Goal: Task Accomplishment & Management: Complete application form

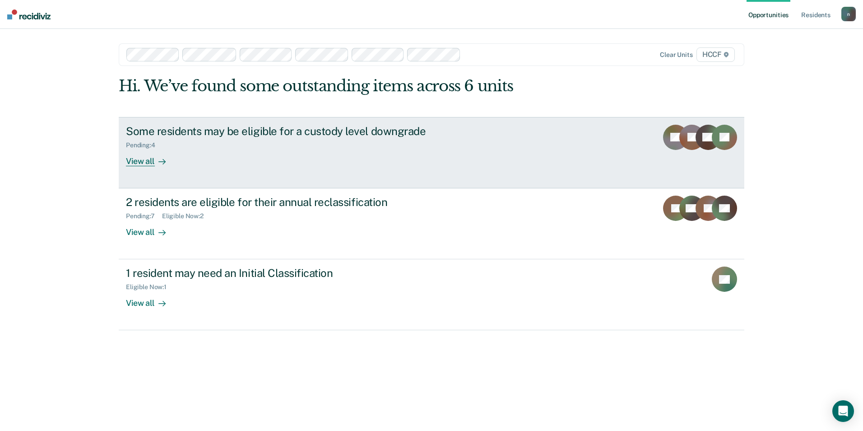
click at [479, 130] on link "Some residents may be eligible for a custody level downgrade Pending : 4 View a…" at bounding box center [432, 152] width 626 height 71
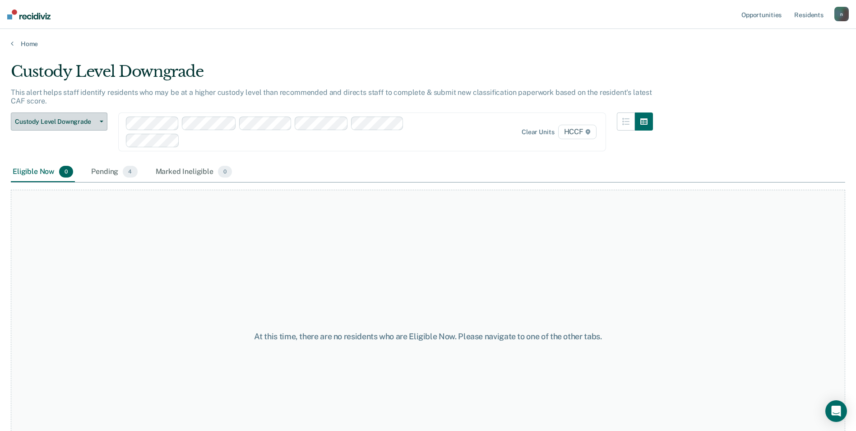
click at [92, 121] on span "Custody Level Downgrade" at bounding box center [55, 122] width 81 height 8
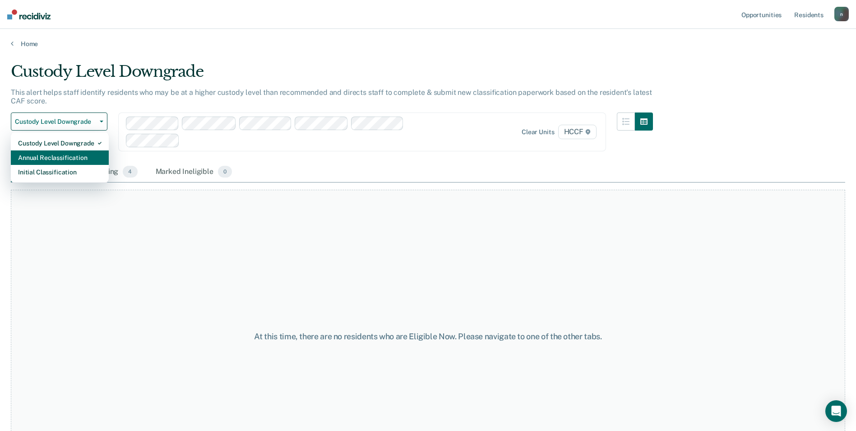
click at [90, 154] on div "Annual Reclassification" at bounding box center [59, 157] width 83 height 14
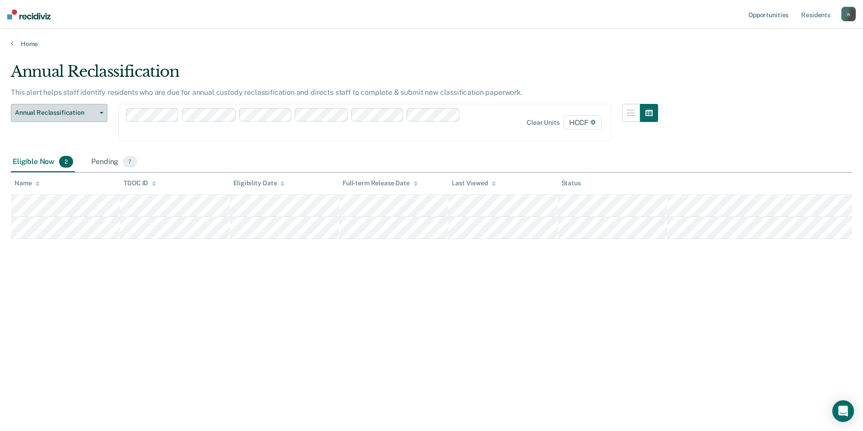
click at [56, 114] on span "Annual Reclassification" at bounding box center [55, 113] width 81 height 8
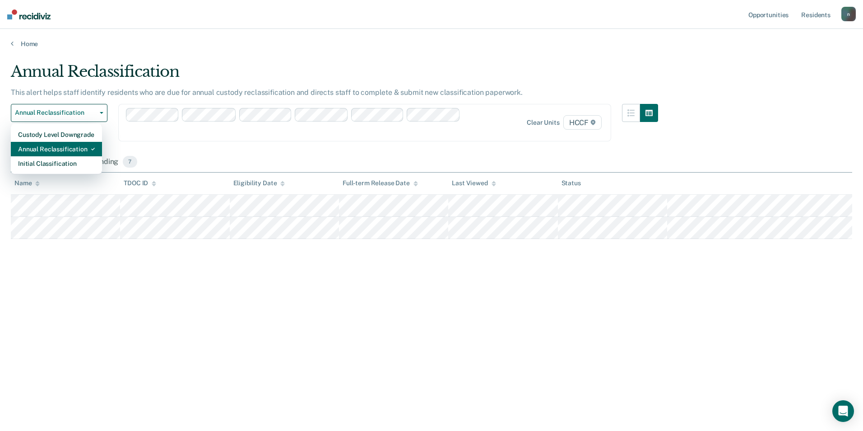
click at [60, 150] on div "Annual Reclassification" at bounding box center [56, 149] width 77 height 14
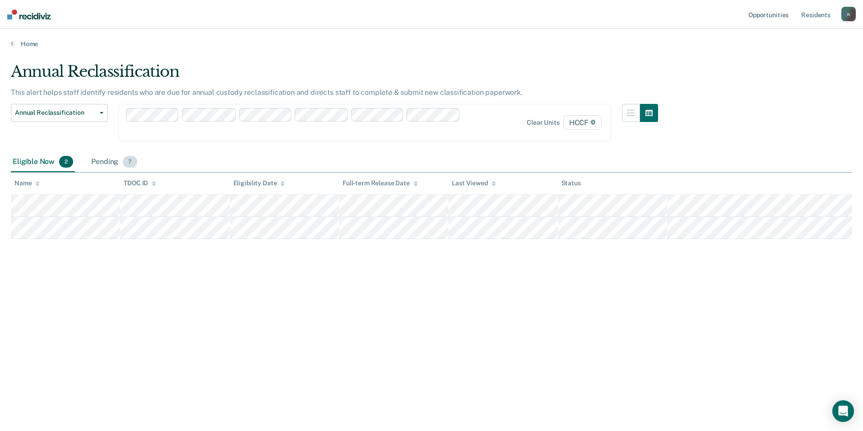
click at [123, 164] on span "7" at bounding box center [130, 162] width 14 height 12
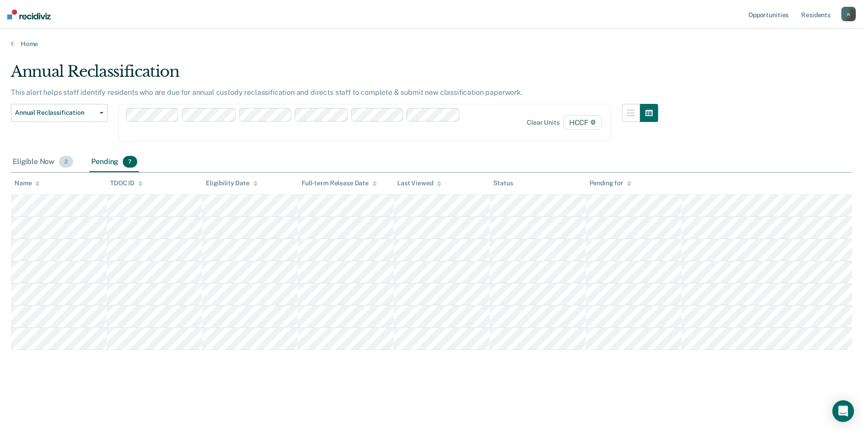
click at [43, 165] on div "Eligible Now 2" at bounding box center [43, 162] width 64 height 20
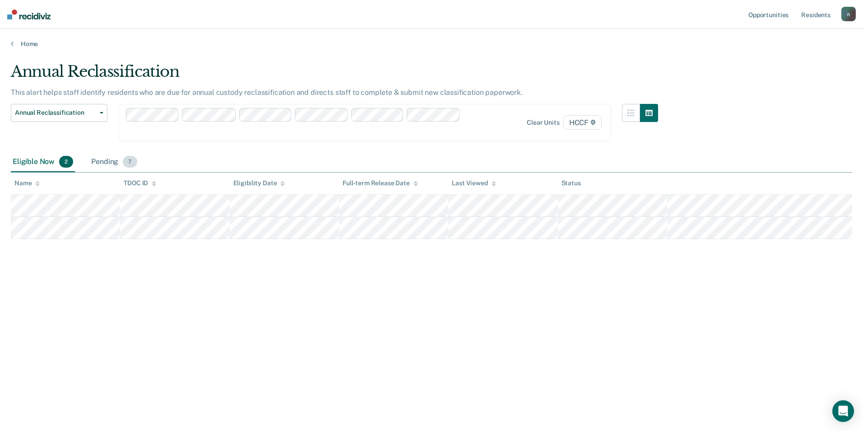
click at [107, 162] on div "Pending 7" at bounding box center [113, 162] width 49 height 20
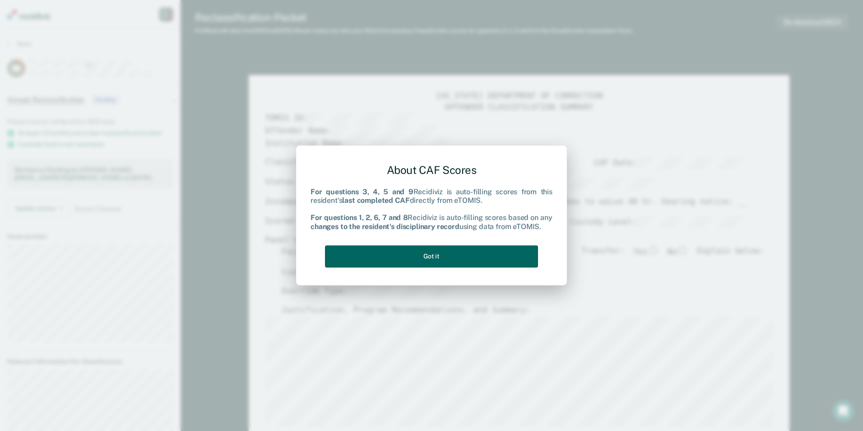
click at [486, 257] on button "Got it" at bounding box center [431, 256] width 213 height 22
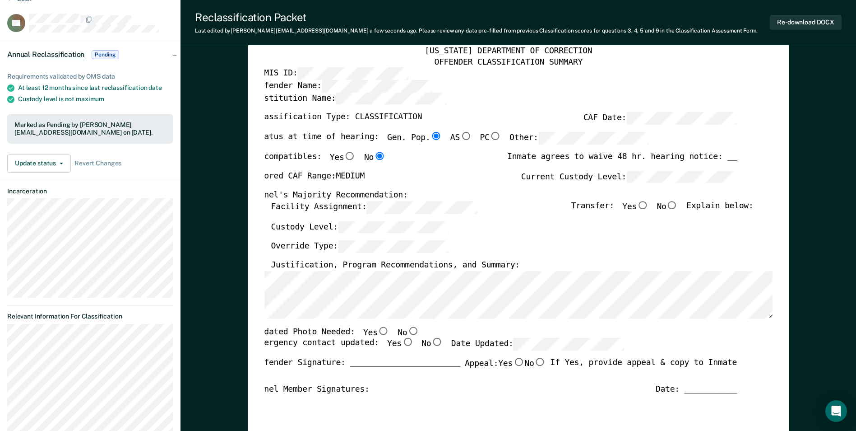
click at [408, 331] on div "Updated Photo Needed: Yes No" at bounding box center [496, 332] width 482 height 12
click at [407, 330] on input "No" at bounding box center [413, 330] width 12 height 8
type textarea "x"
radio input "true"
click at [431, 340] on input "No" at bounding box center [437, 342] width 12 height 8
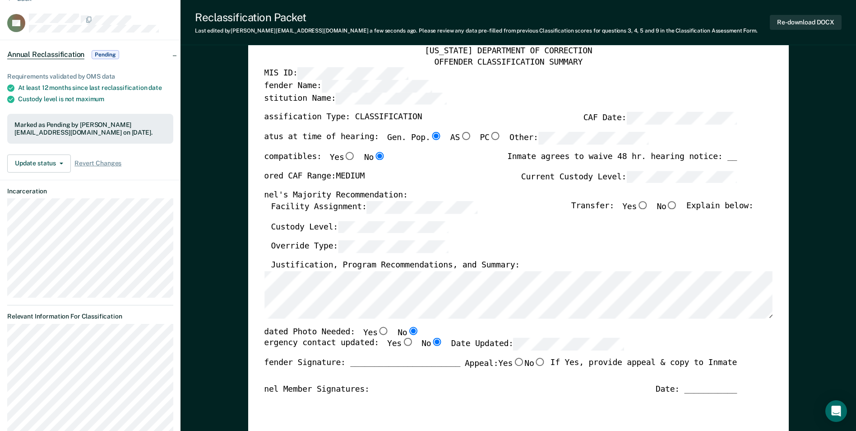
type textarea "x"
radio input "true"
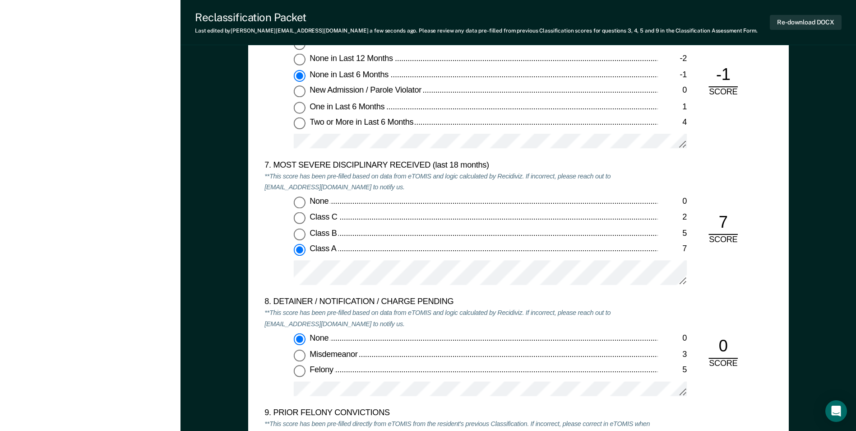
scroll to position [1670, 0]
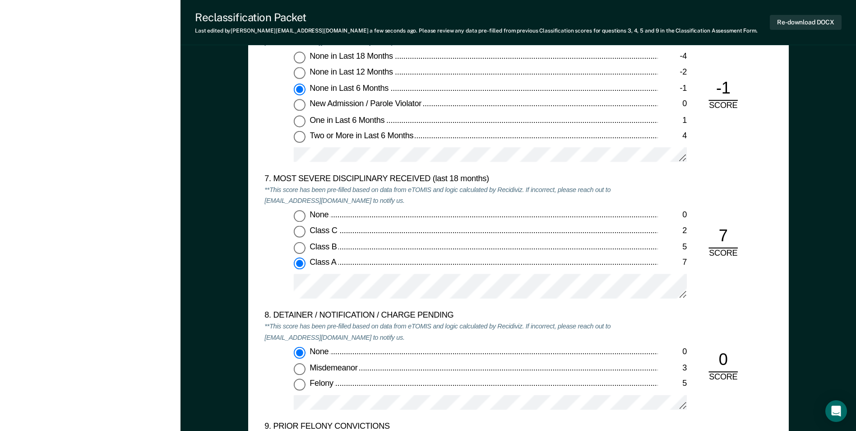
click at [298, 270] on div "None 0 Class C 2 Class B 5 Class A 7" at bounding box center [460, 258] width 393 height 97
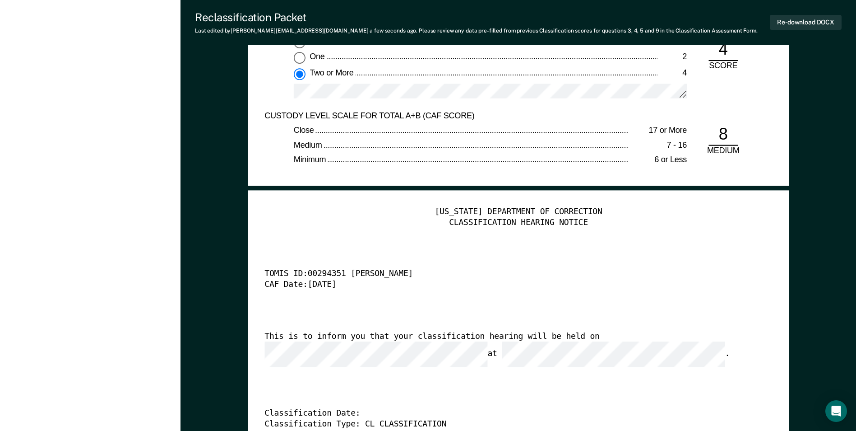
scroll to position [2076, 0]
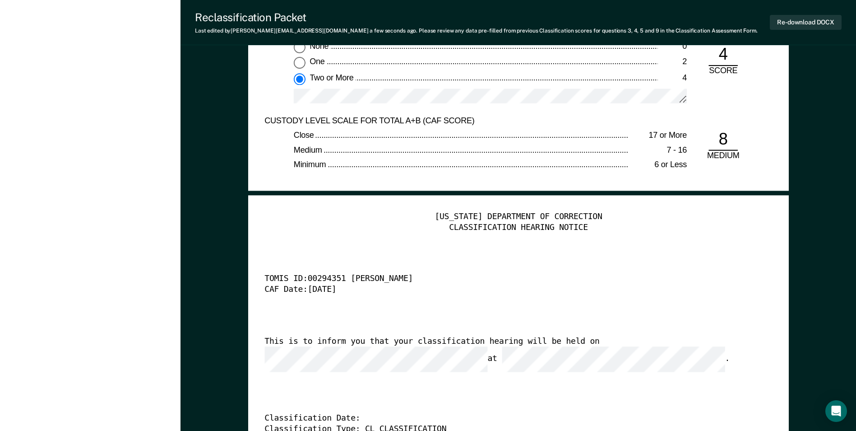
click at [357, 413] on div "Classification Date:" at bounding box center [505, 418] width 482 height 11
click at [358, 413] on div "Classification Date:" at bounding box center [505, 418] width 482 height 11
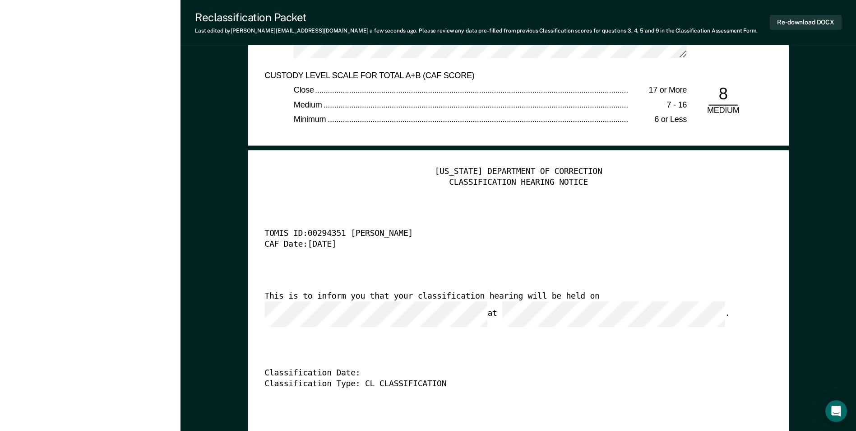
click at [364, 350] on div "[US_STATE] DEPARTMENT OF CORRECTION CLASSIFICATION HEARING NOTICE TOMIS ID: 002…" at bounding box center [518, 304] width 508 height 275
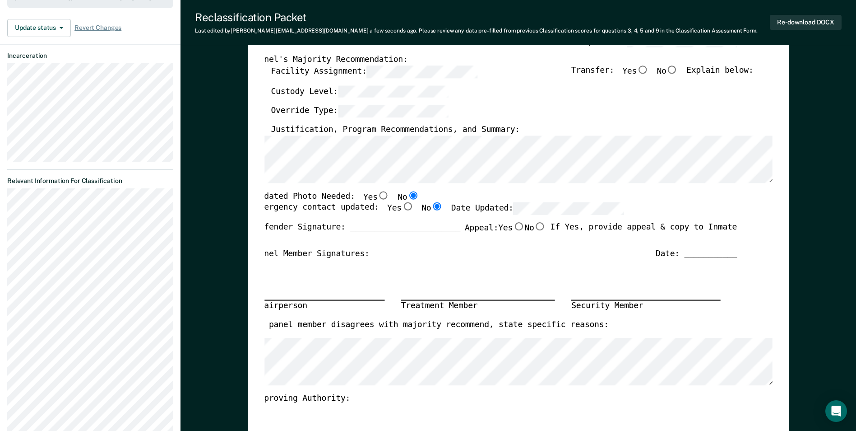
scroll to position [0, 0]
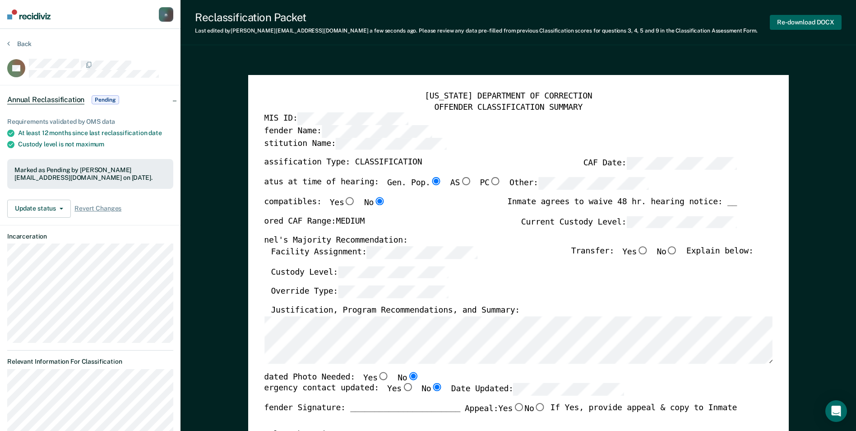
click at [798, 24] on button "Re-download DOCX" at bounding box center [806, 22] width 72 height 15
type textarea "x"
